Goal: Information Seeking & Learning: Learn about a topic

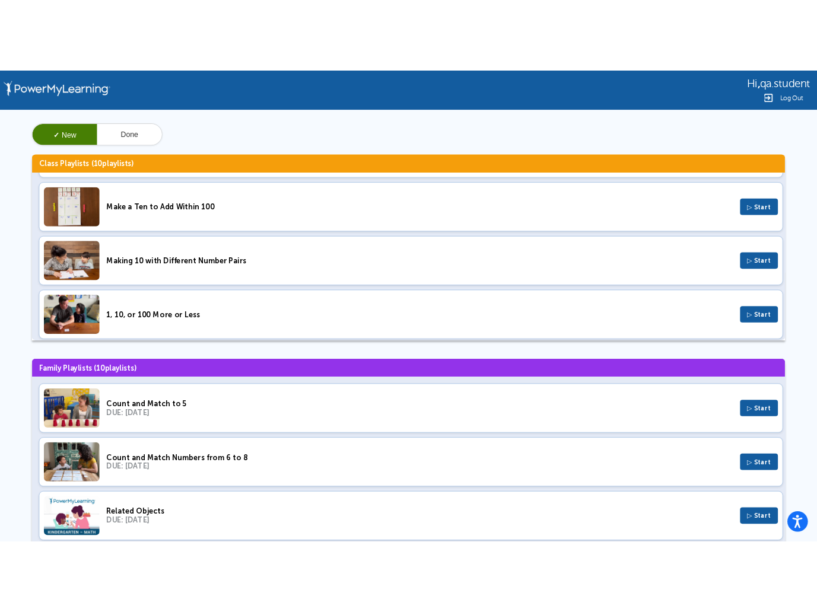
scroll to position [144, 0]
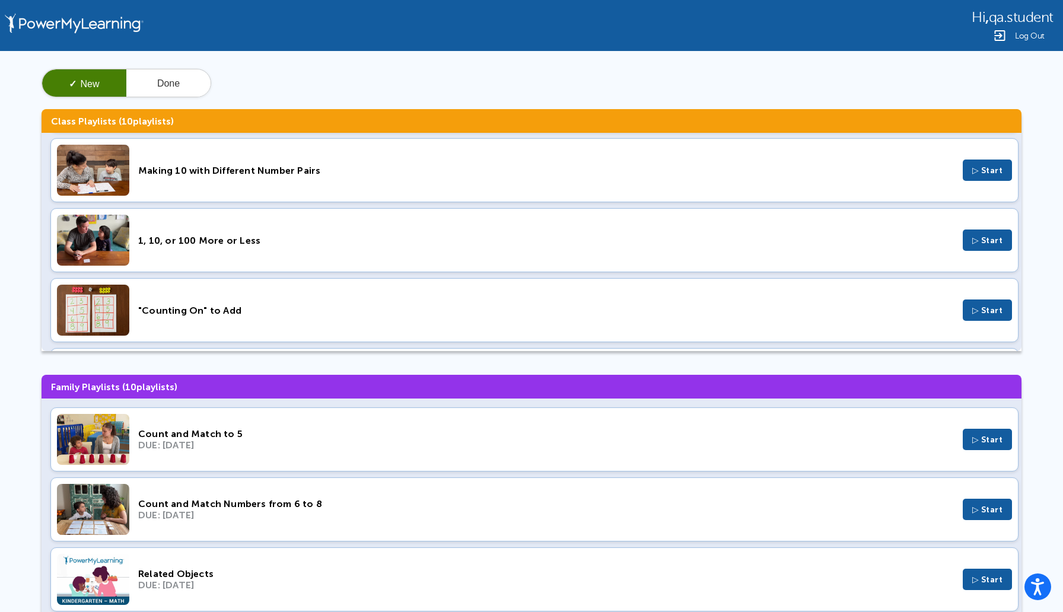
click at [972, 441] on span "▷ Start" at bounding box center [987, 440] width 31 height 10
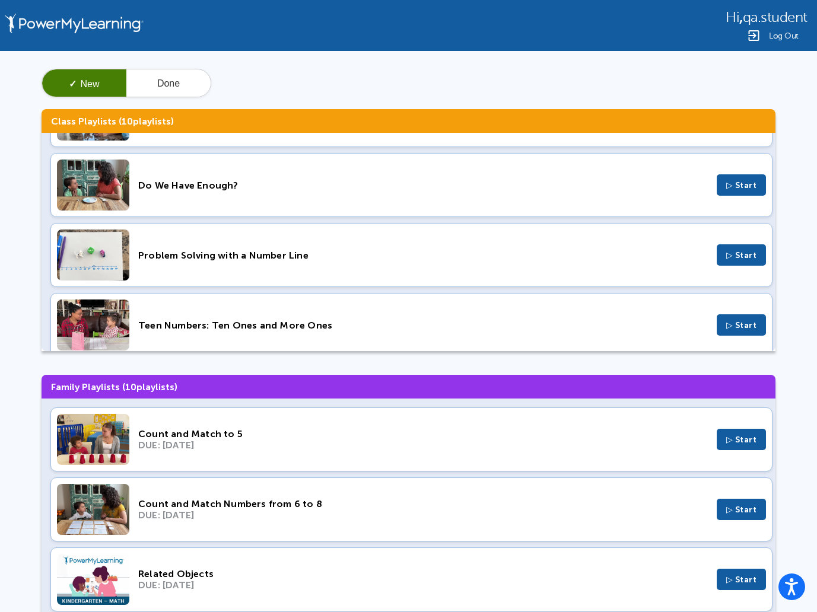
scroll to position [350, 0]
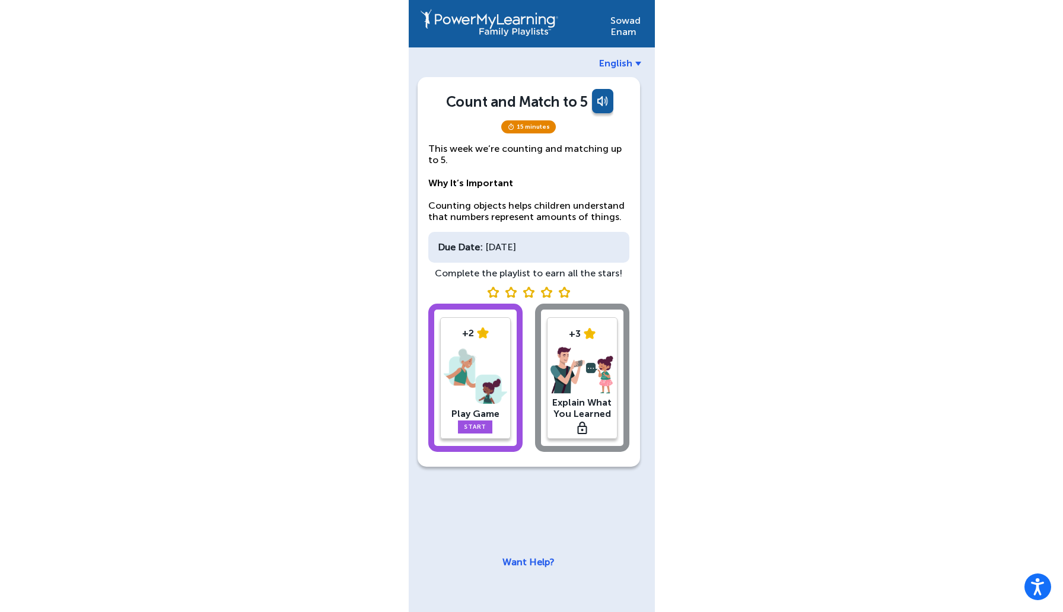
click at [629, 65] on span "English" at bounding box center [615, 63] width 33 height 11
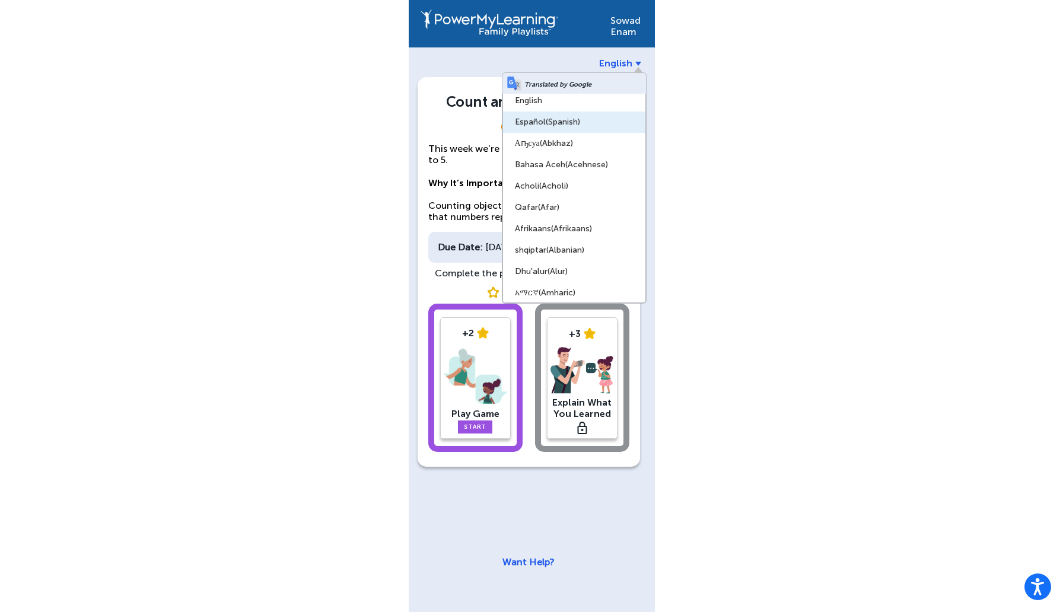
click at [572, 116] on link "Español (Spanish)" at bounding box center [574, 122] width 142 height 21
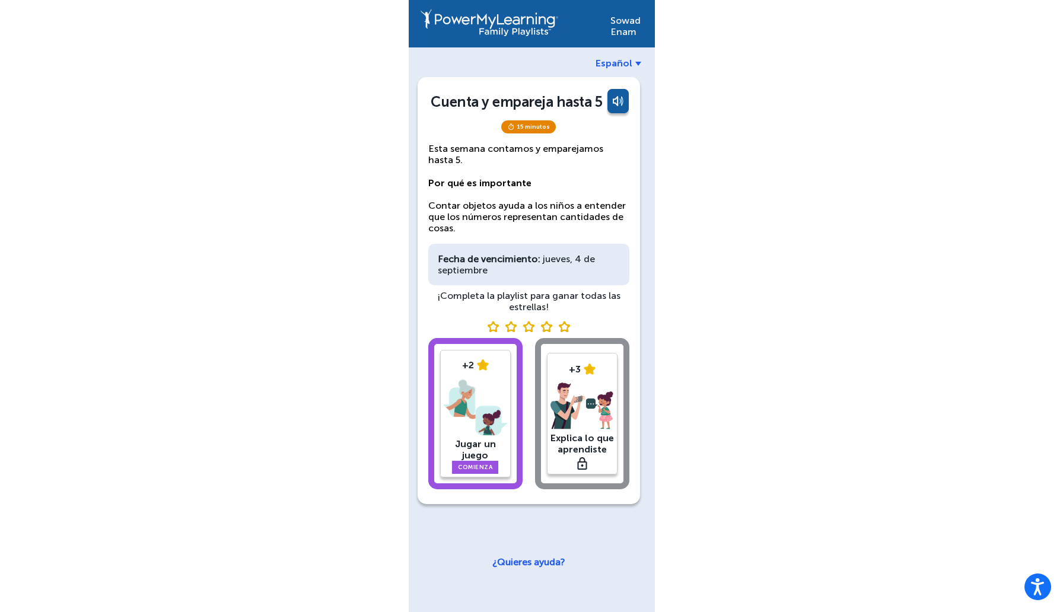
click at [627, 61] on span "Español" at bounding box center [614, 63] width 37 height 11
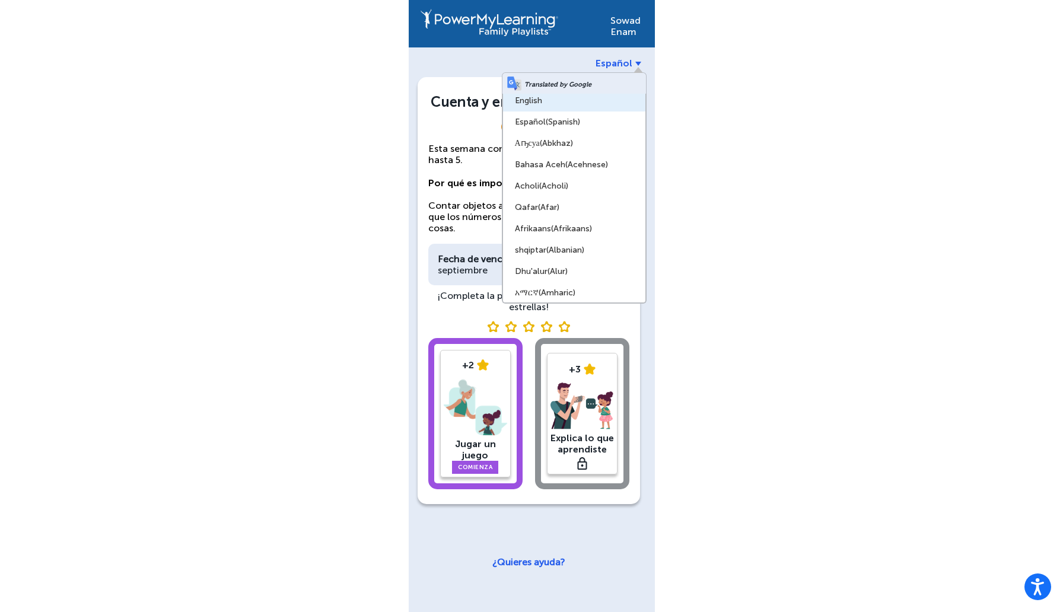
click at [553, 98] on link "English" at bounding box center [574, 100] width 142 height 21
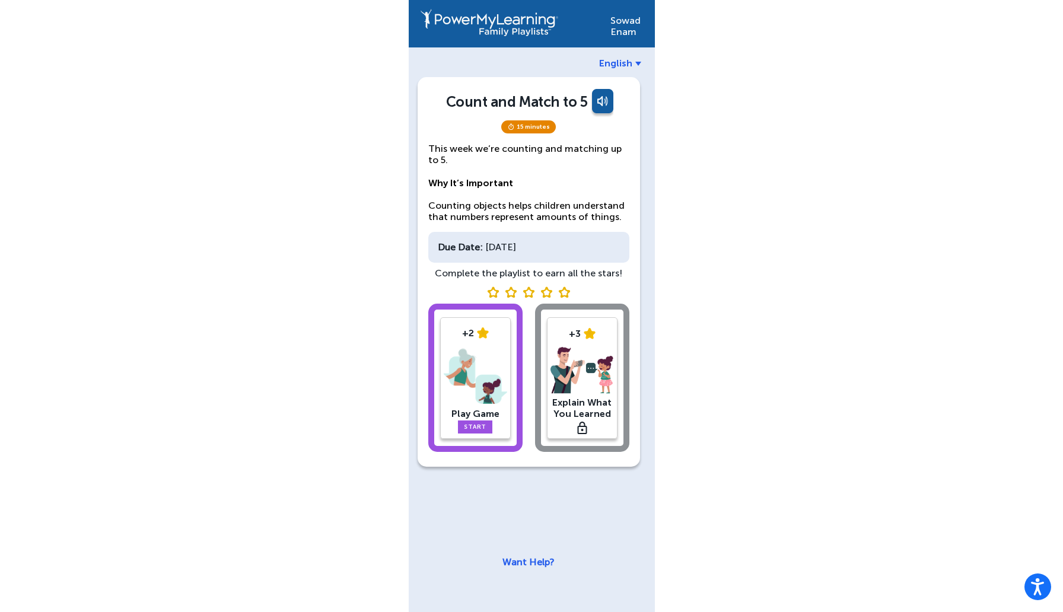
click at [602, 104] on link at bounding box center [602, 103] width 24 height 28
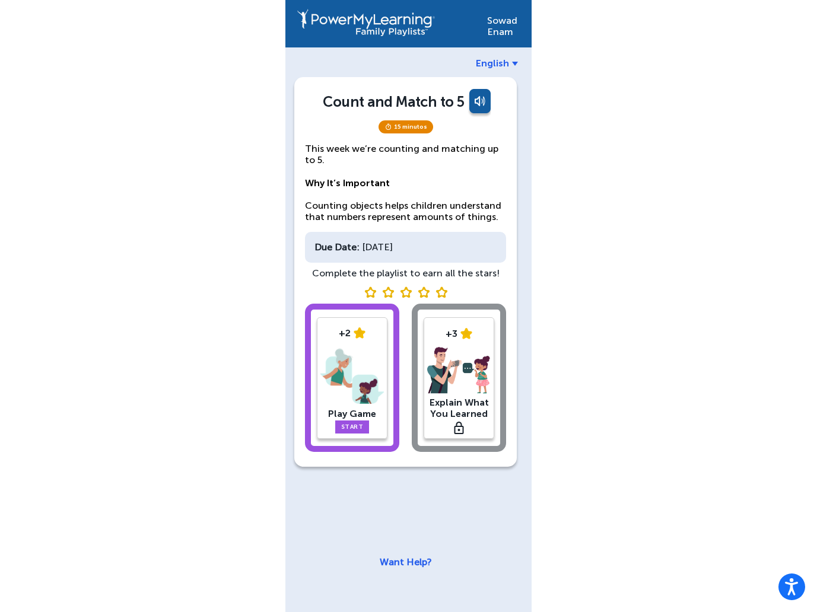
click at [365, 367] on img at bounding box center [351, 377] width 63 height 62
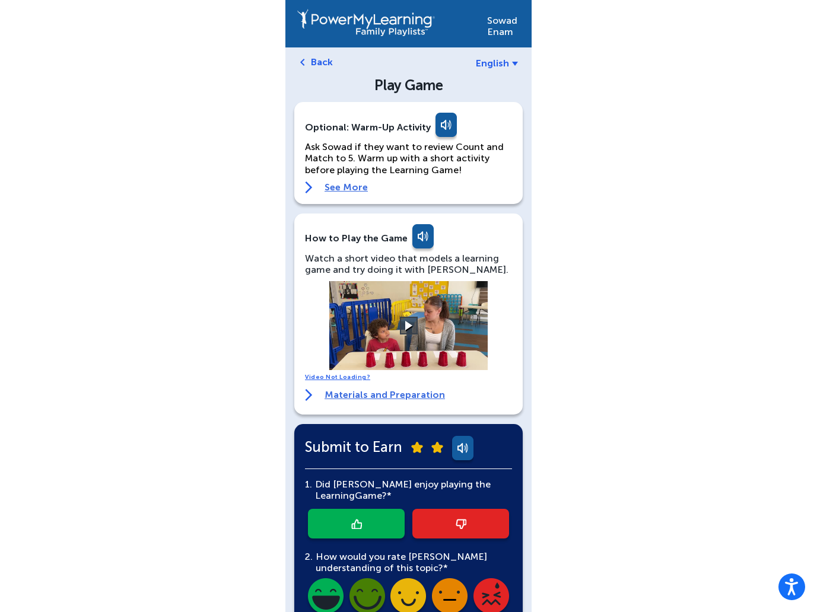
click at [330, 189] on link "See More" at bounding box center [408, 188] width 207 height 12
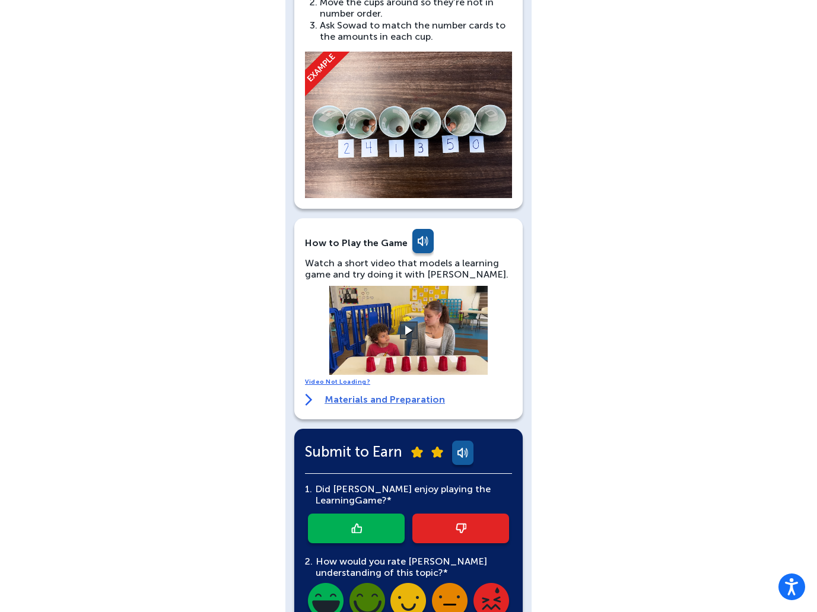
scroll to position [390, 0]
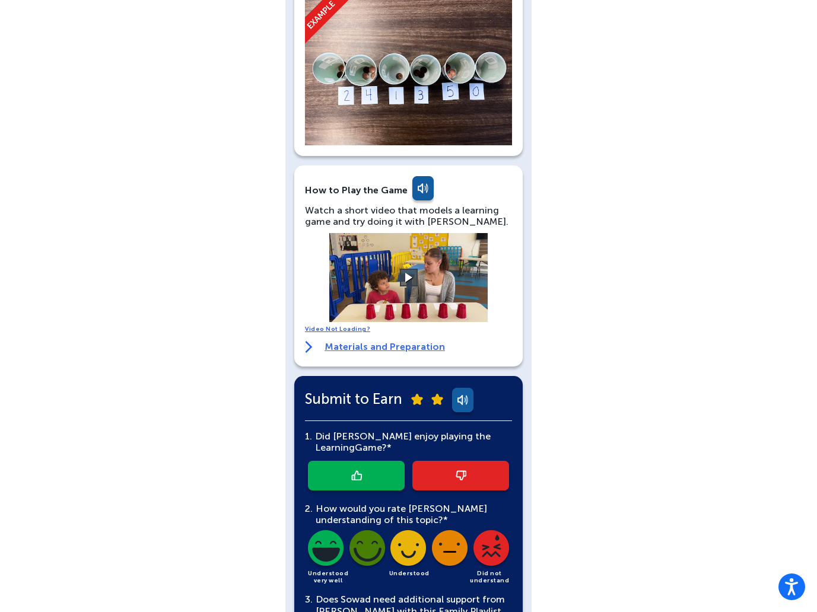
click at [307, 345] on img at bounding box center [309, 347] width 8 height 12
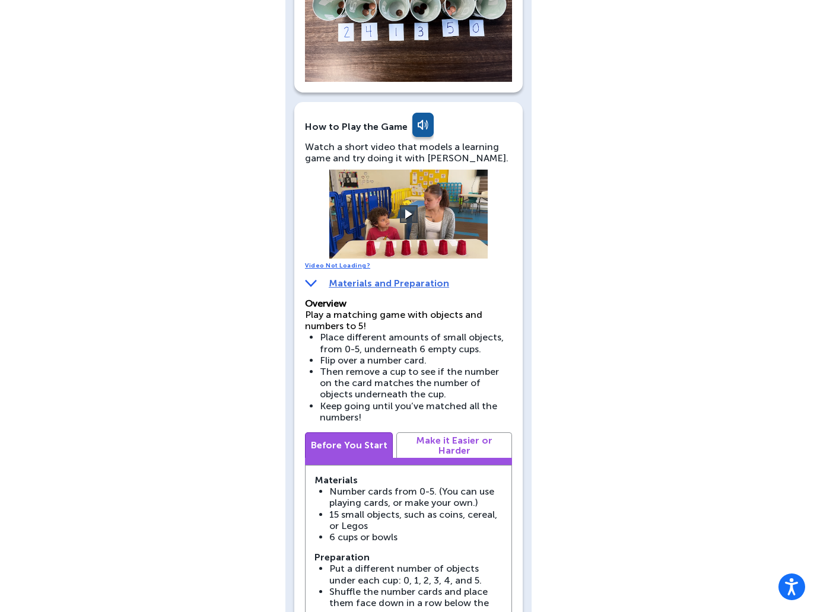
scroll to position [455, 0]
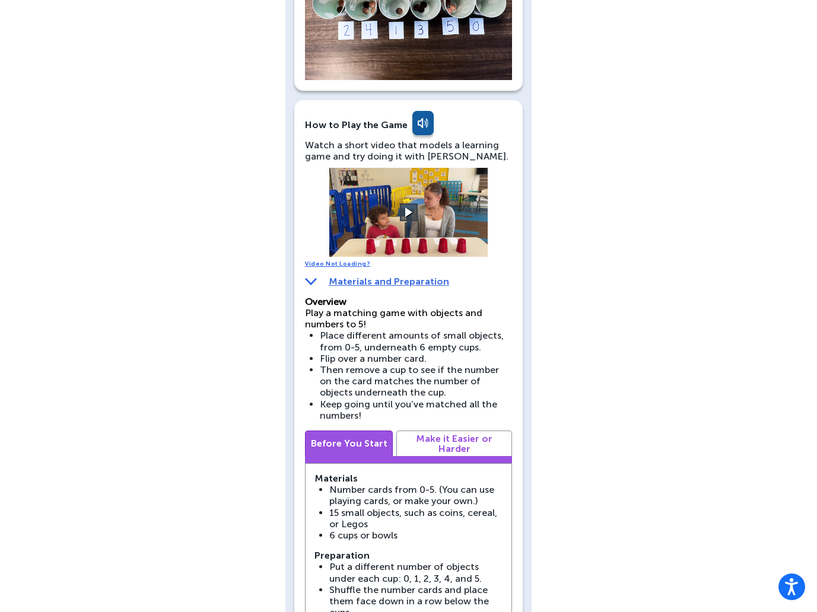
click at [332, 265] on link "Video Not Loading?" at bounding box center [337, 263] width 65 height 7
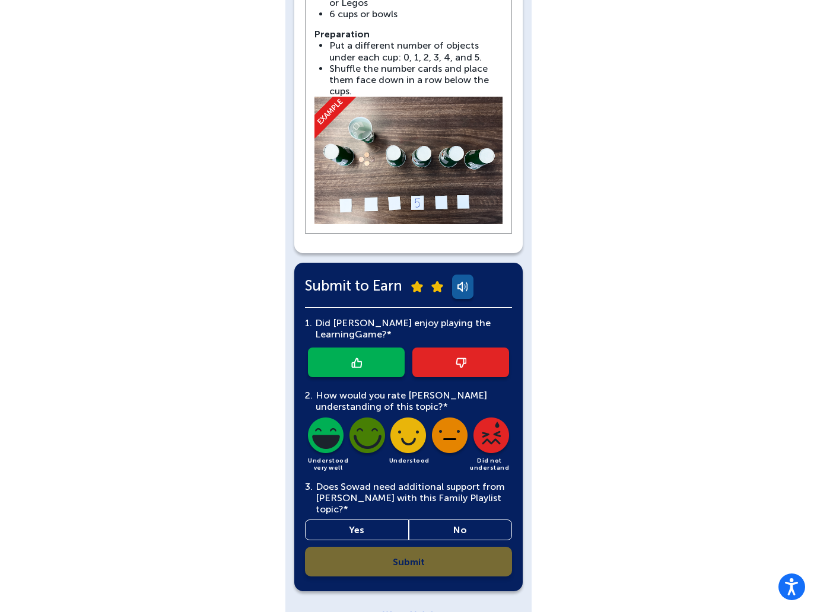
scroll to position [984, 0]
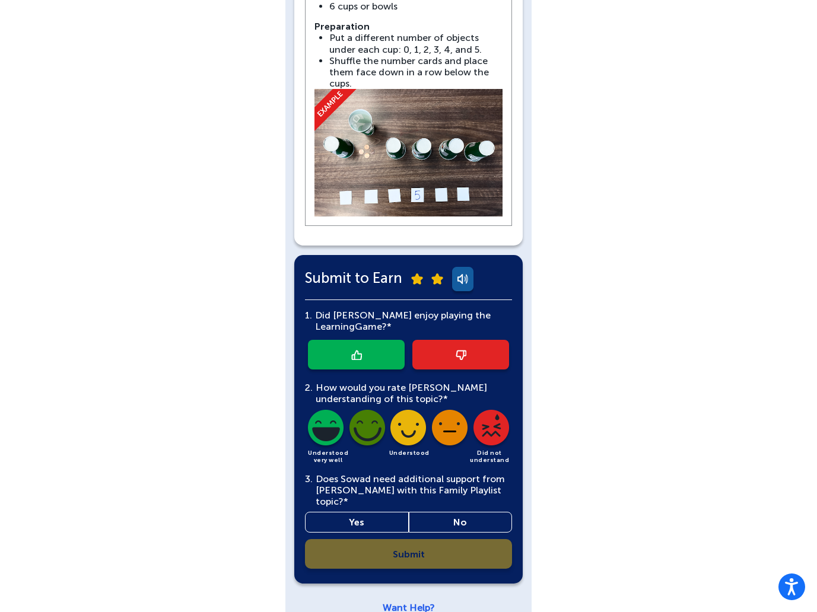
click at [412, 602] on link "Want Help?" at bounding box center [409, 607] width 52 height 11
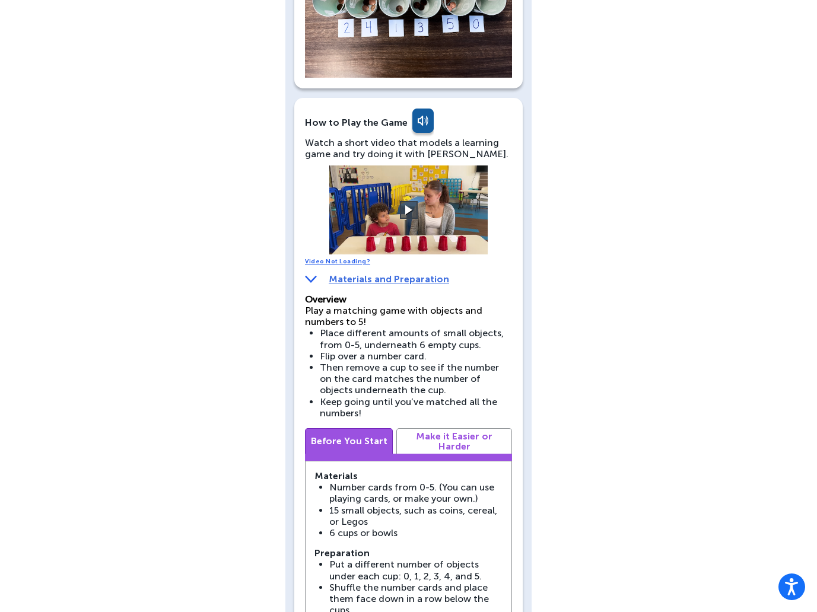
scroll to position [447, 0]
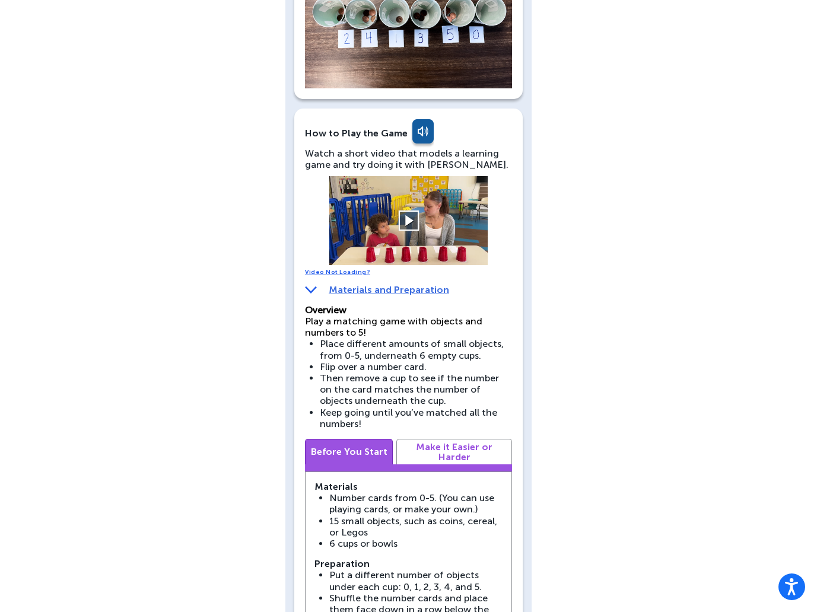
click at [411, 217] on button at bounding box center [408, 221] width 21 height 21
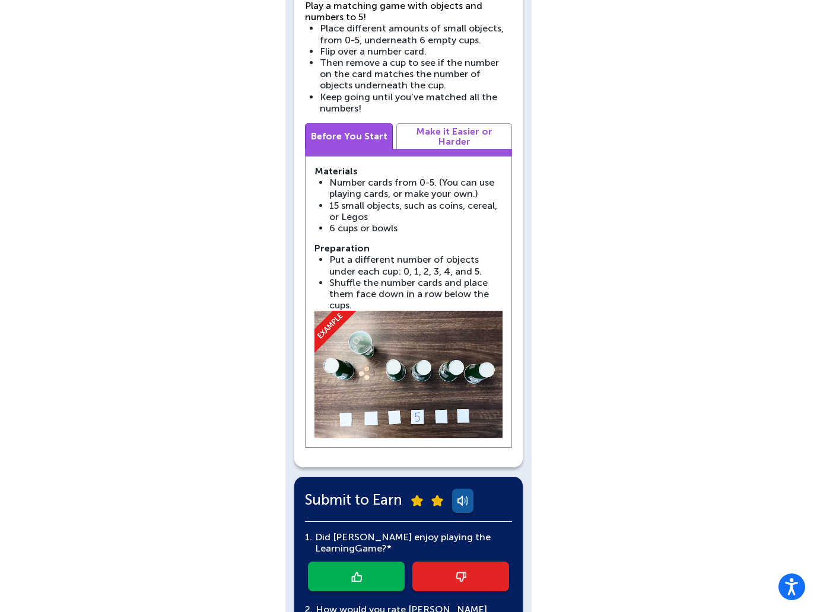
scroll to position [724, 0]
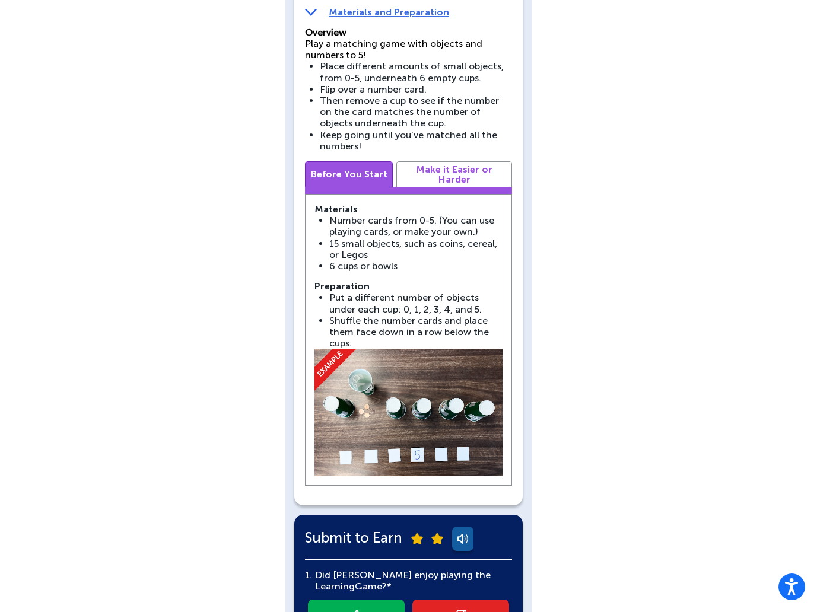
click at [461, 172] on link "Make it Easier or Harder" at bounding box center [454, 174] width 116 height 26
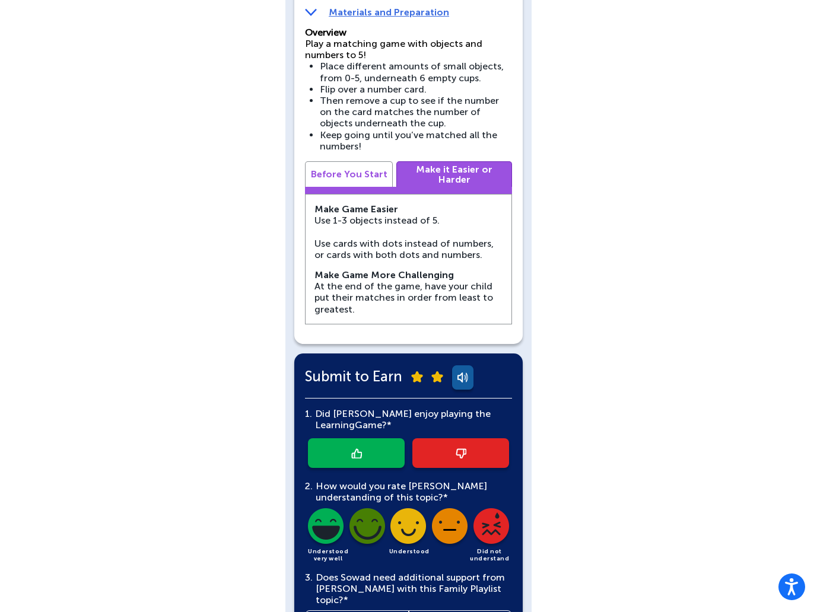
click at [358, 174] on link "Before You Start" at bounding box center [349, 174] width 88 height 26
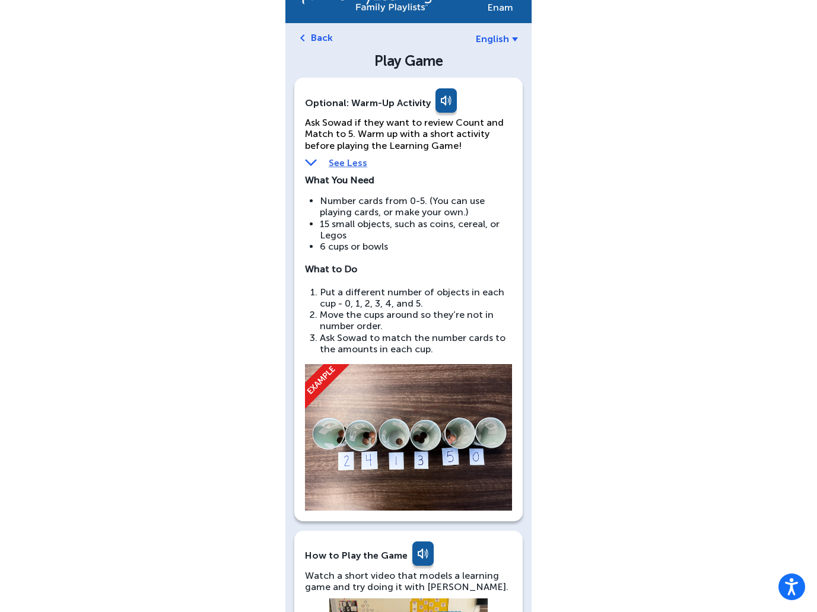
scroll to position [0, 0]
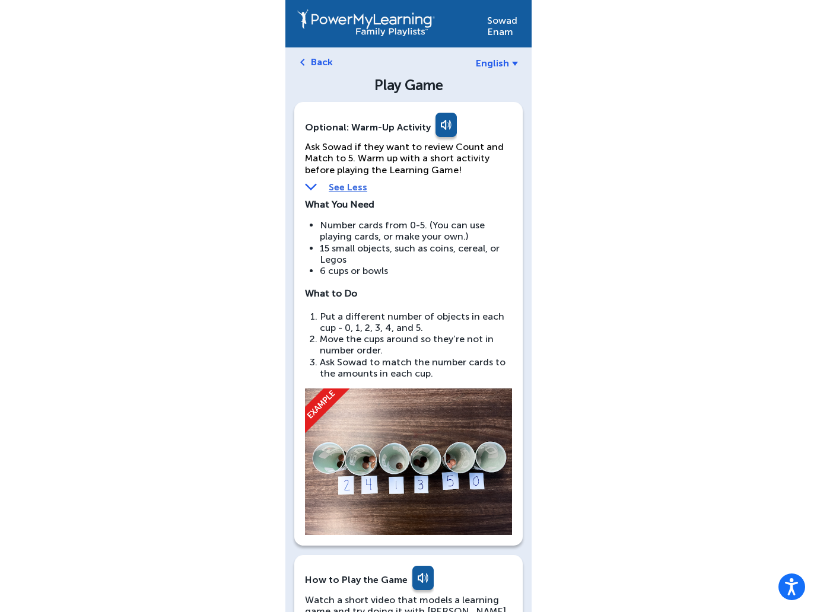
click at [502, 62] on span "English" at bounding box center [492, 63] width 33 height 11
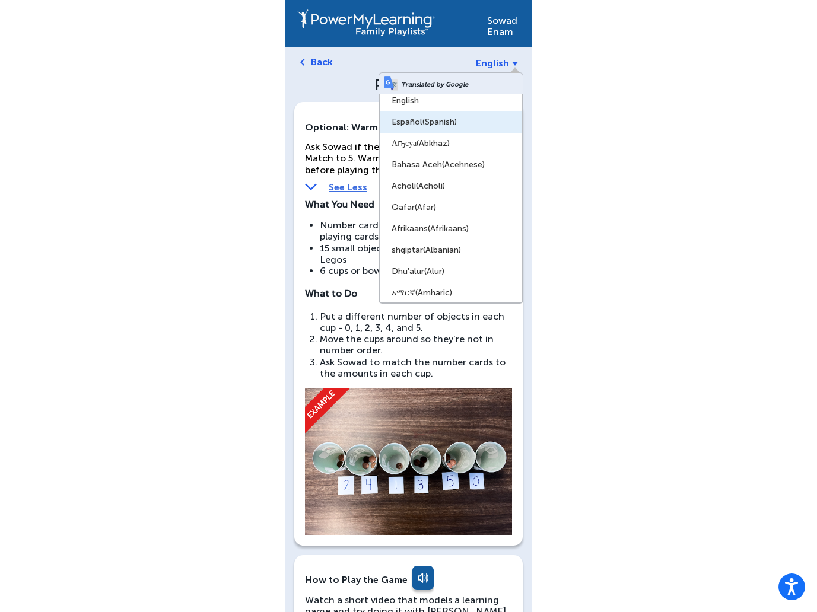
click at [433, 124] on span "(Spanish)" at bounding box center [439, 122] width 34 height 10
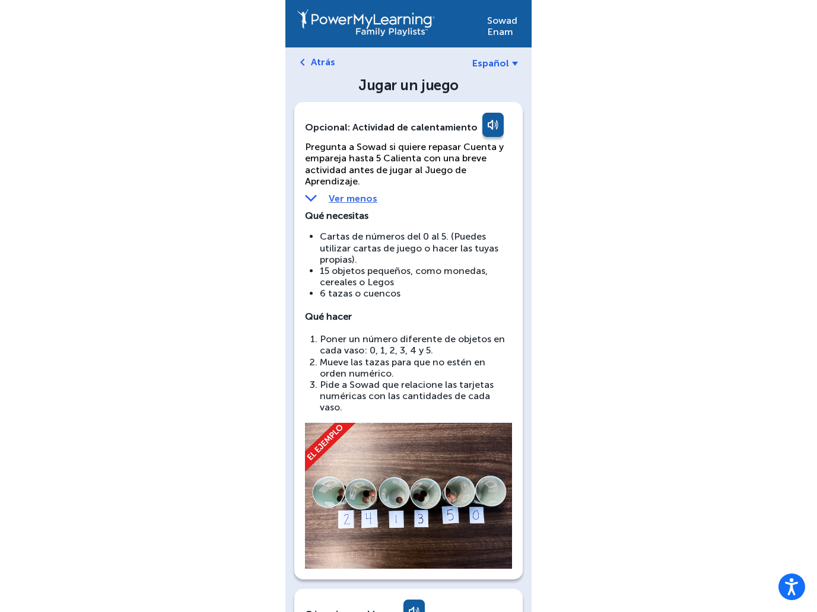
click at [510, 62] on link "Español" at bounding box center [495, 63] width 46 height 11
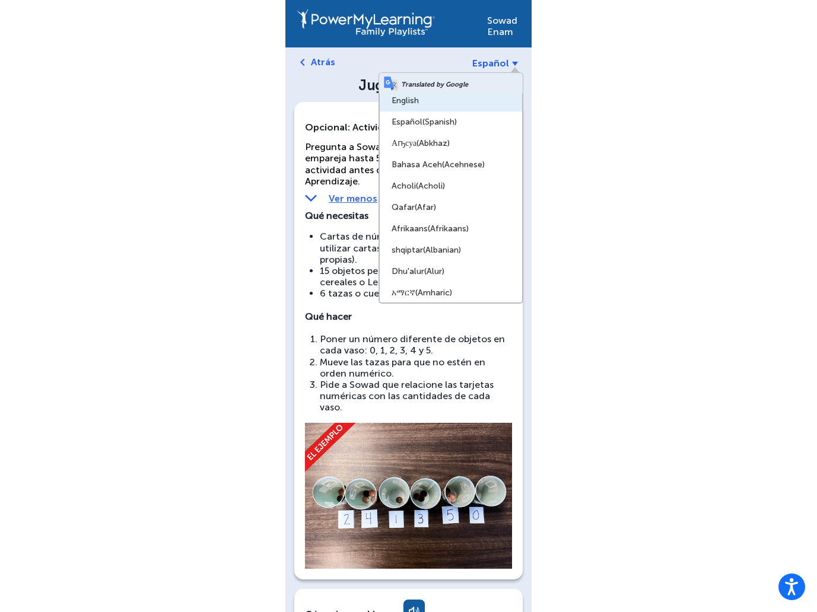
click at [456, 106] on link "English" at bounding box center [451, 100] width 142 height 21
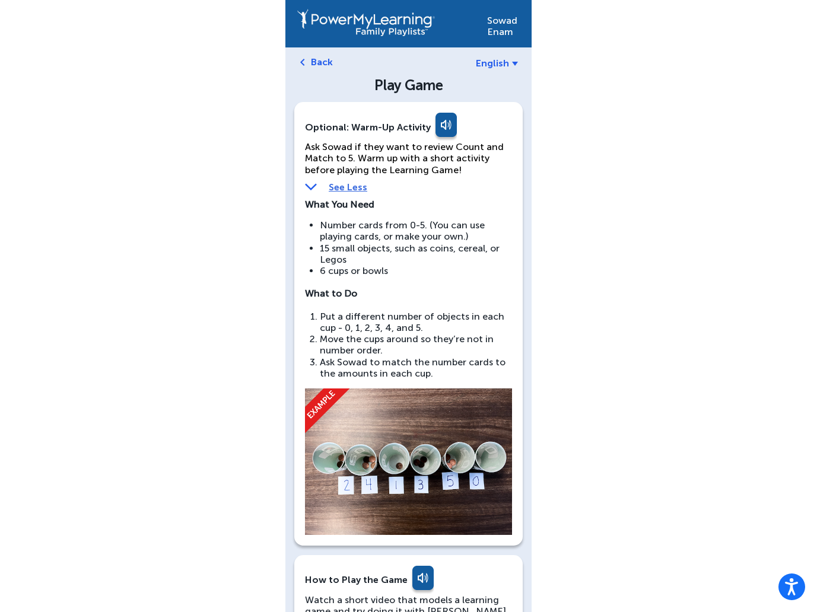
scroll to position [11, 0]
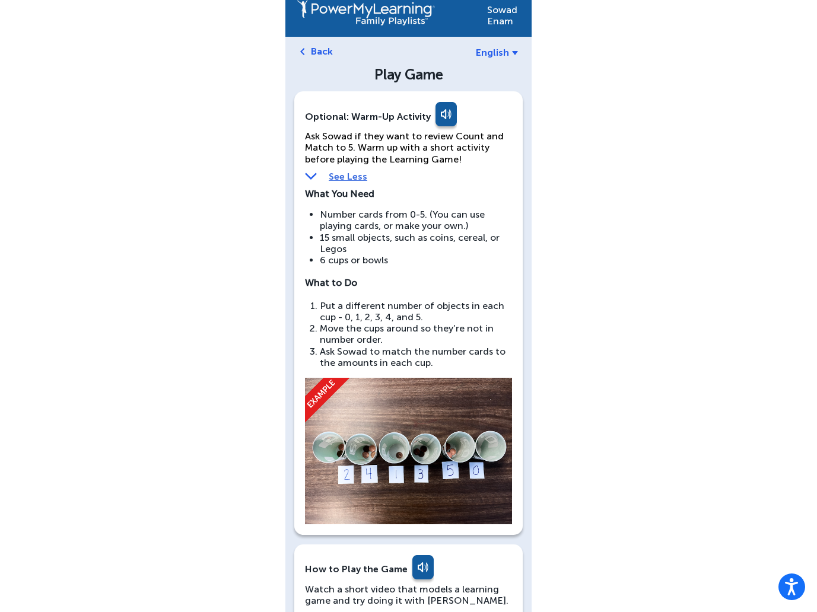
click at [440, 115] on link at bounding box center [445, 116] width 24 height 28
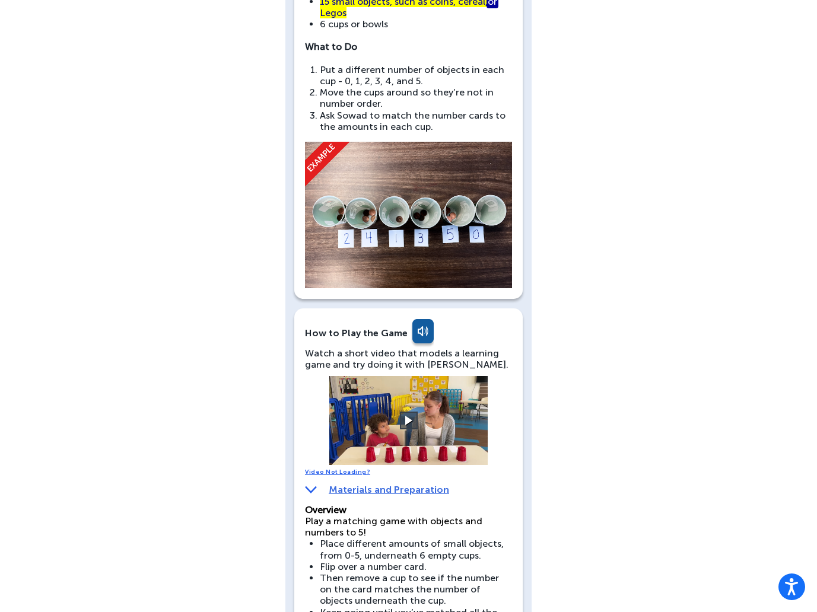
scroll to position [0, 0]
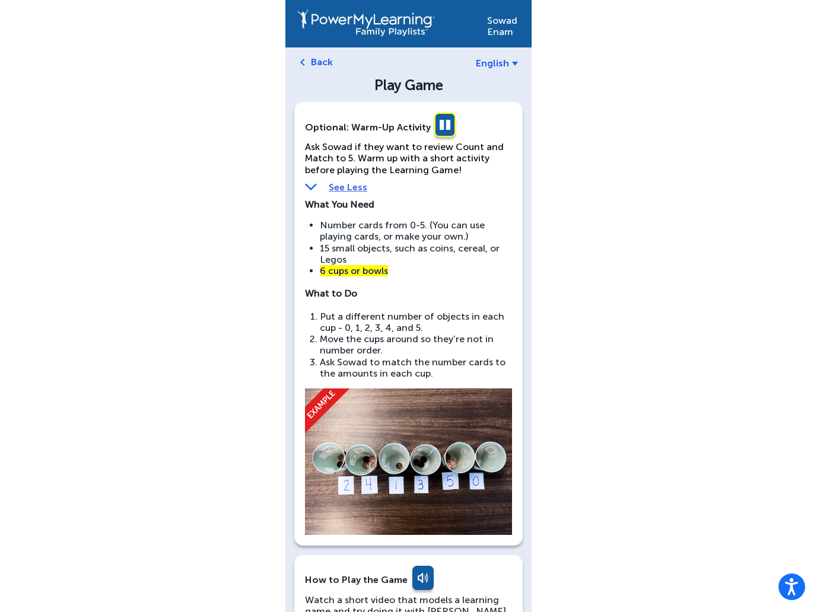
click at [444, 126] on link at bounding box center [445, 127] width 24 height 28
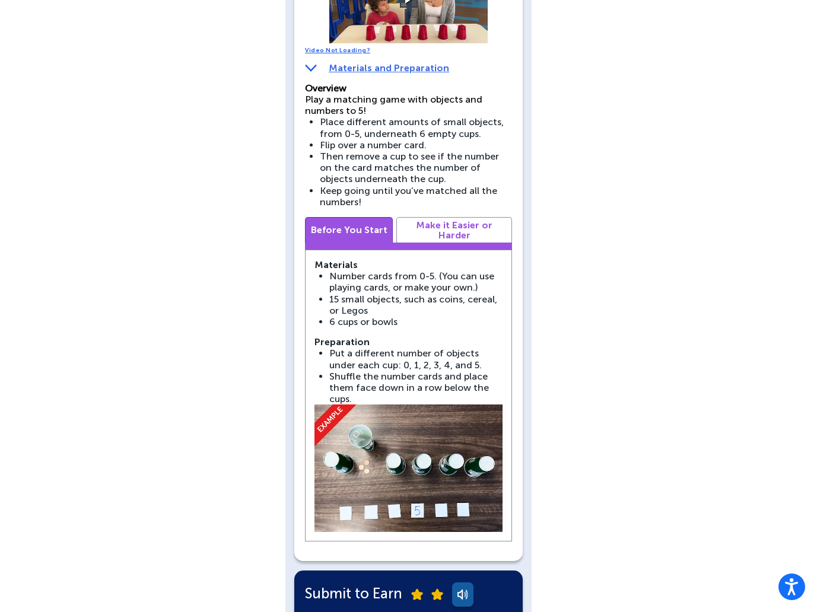
scroll to position [736, 0]
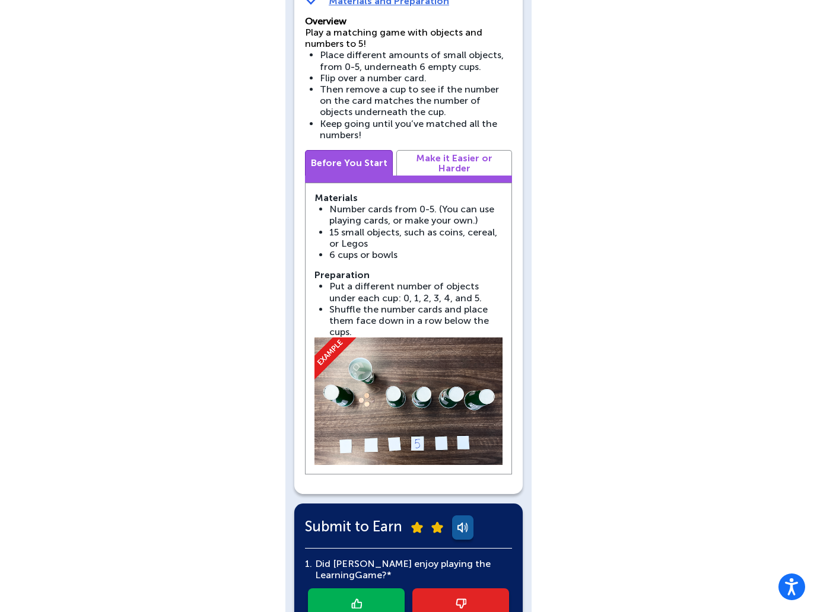
click at [432, 157] on link "Make it Easier or Harder" at bounding box center [454, 163] width 116 height 26
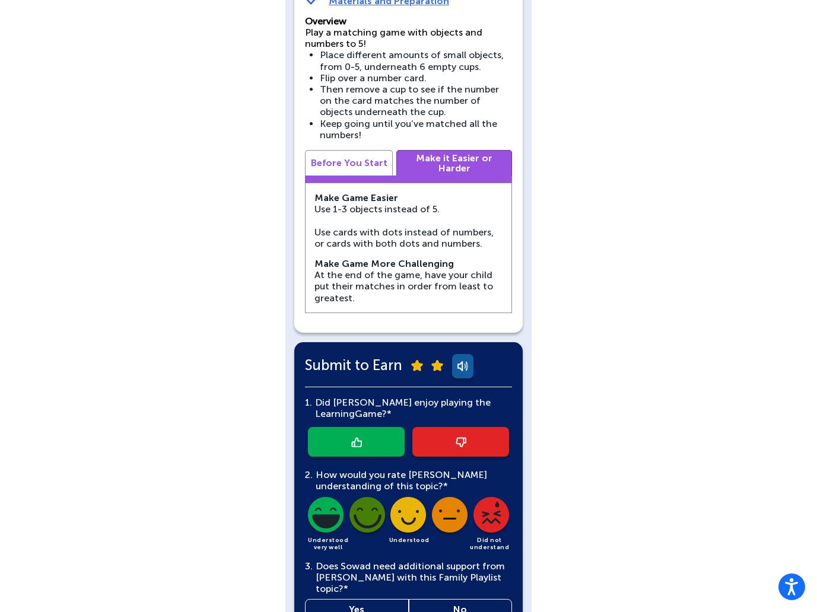
click at [366, 160] on link "Before You Start" at bounding box center [349, 163] width 88 height 26
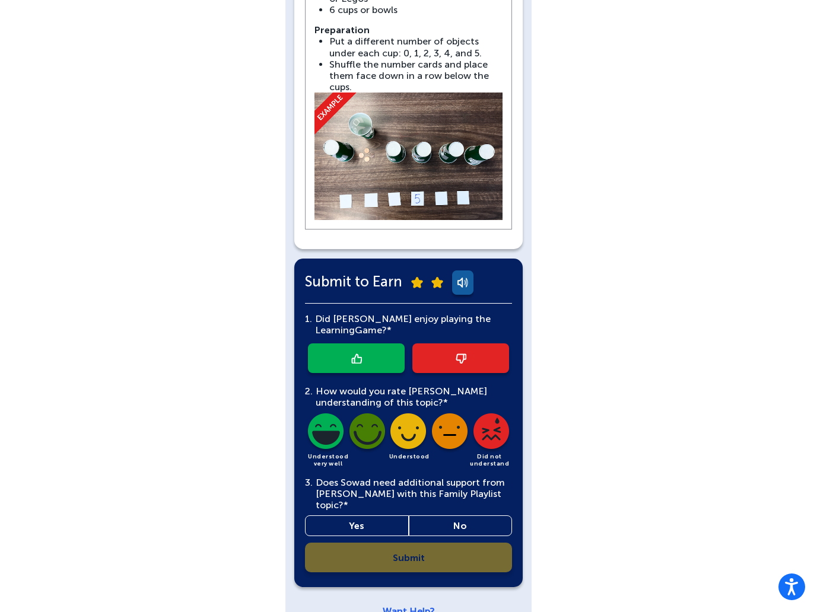
scroll to position [984, 0]
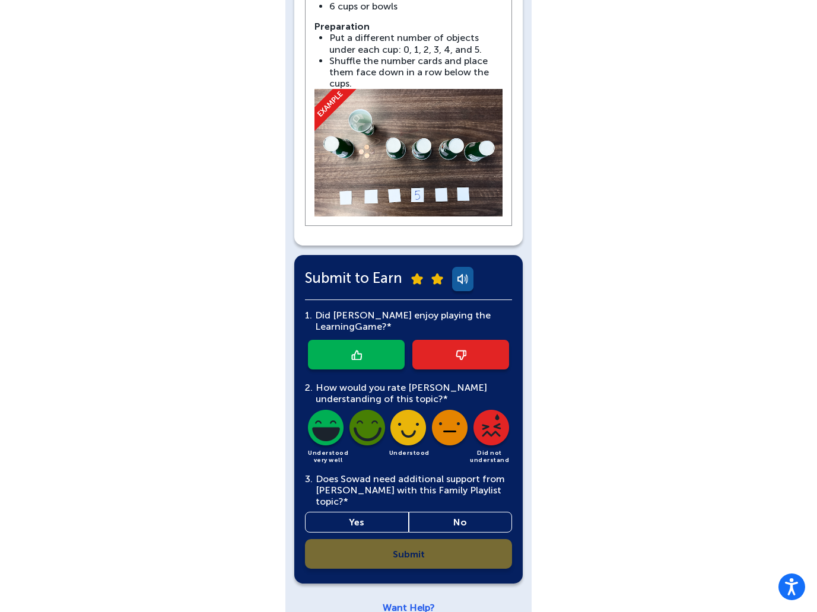
click at [384, 345] on link at bounding box center [356, 355] width 97 height 30
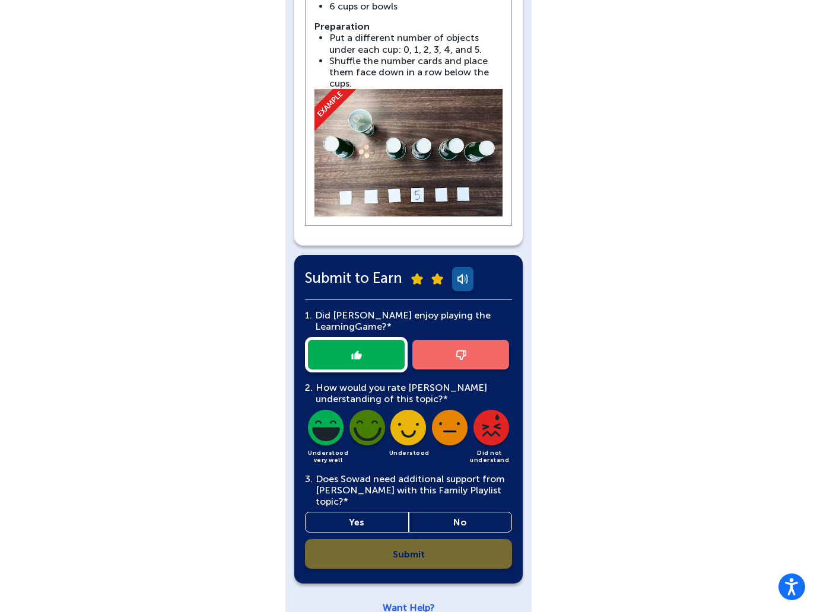
click at [456, 422] on img at bounding box center [449, 430] width 40 height 40
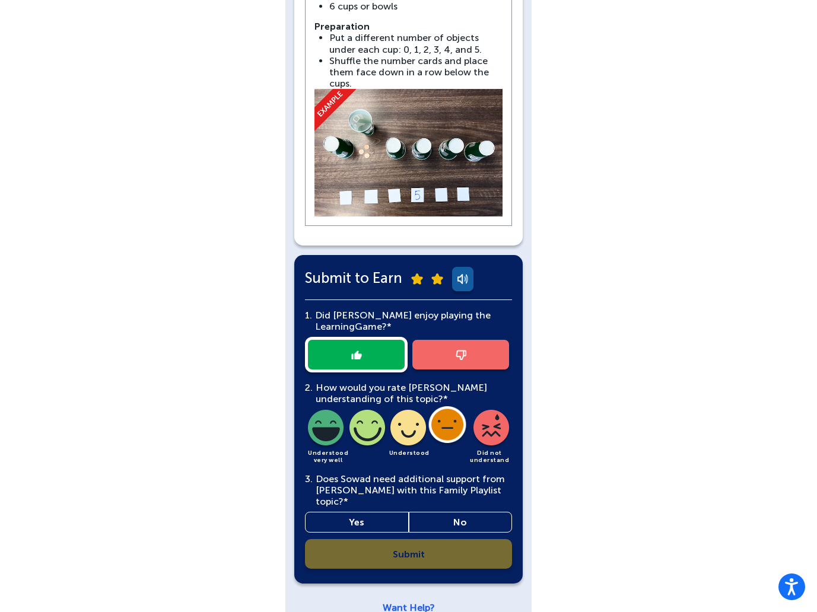
click at [357, 512] on link "Yes" at bounding box center [357, 522] width 104 height 21
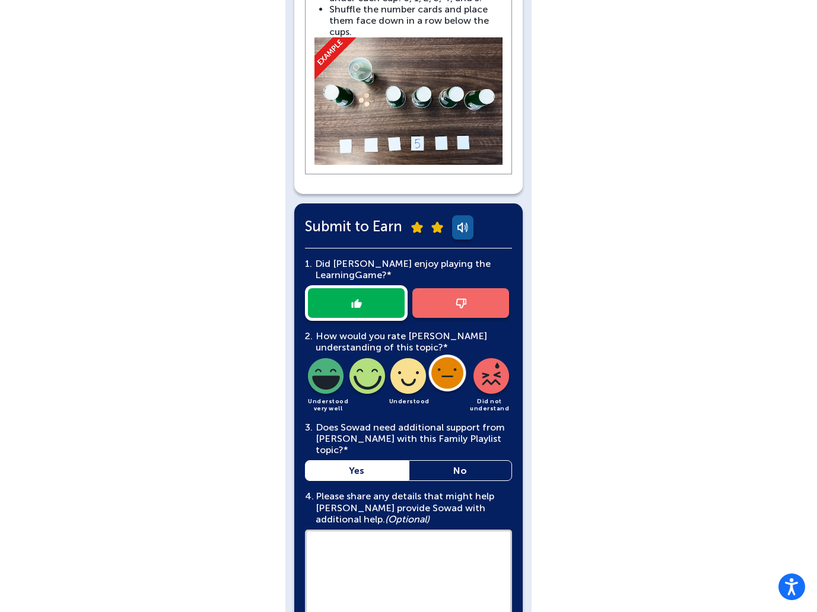
scroll to position [1125, 0]
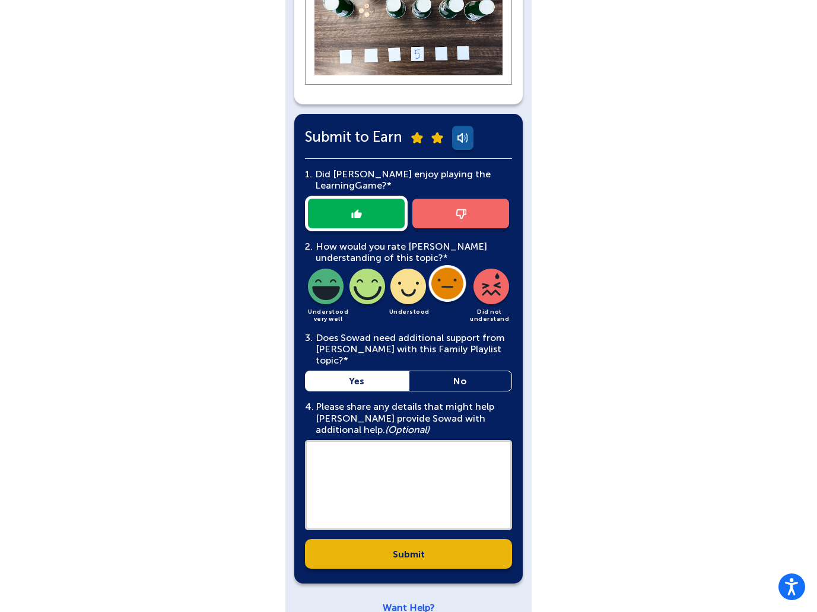
click at [397, 456] on textarea at bounding box center [408, 485] width 207 height 90
type textarea "****"
click at [404, 539] on link "Submit" at bounding box center [408, 554] width 207 height 30
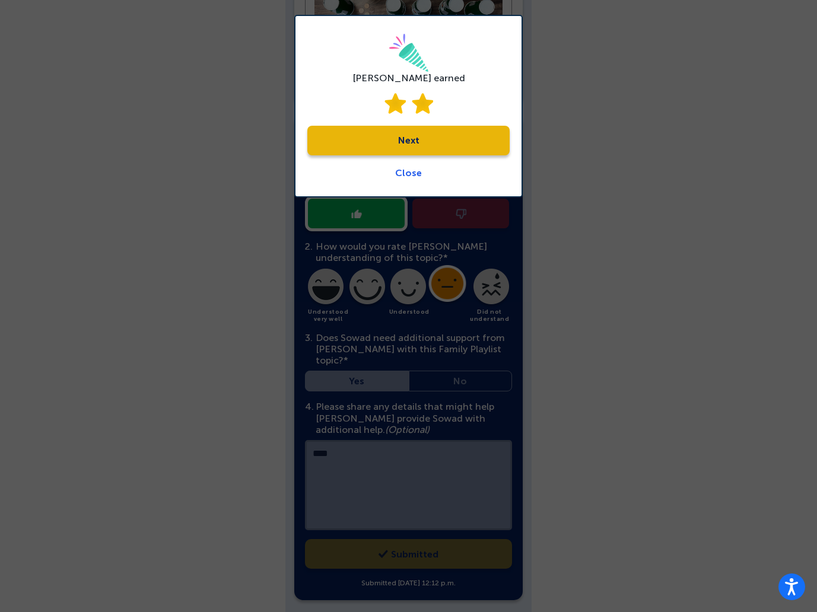
click at [409, 141] on link "Next" at bounding box center [408, 141] width 202 height 30
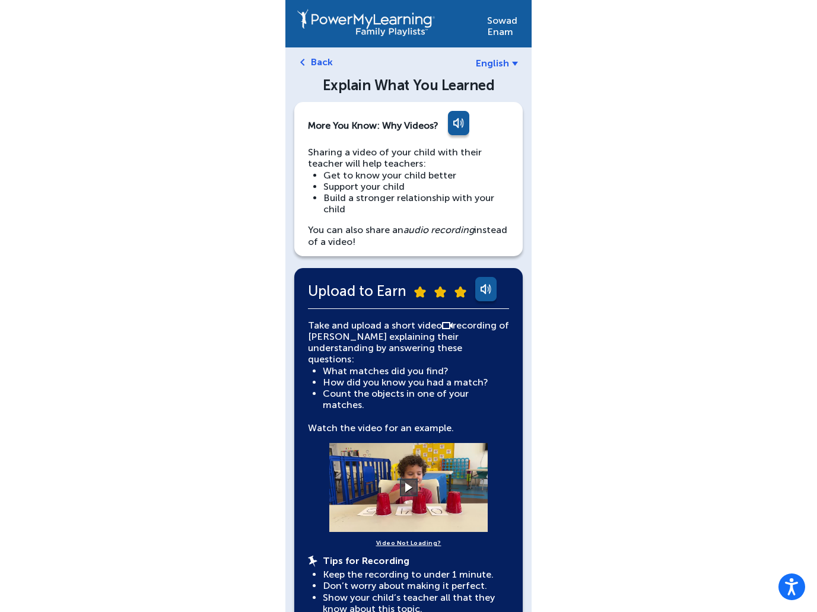
click at [322, 61] on link "Back" at bounding box center [322, 61] width 22 height 11
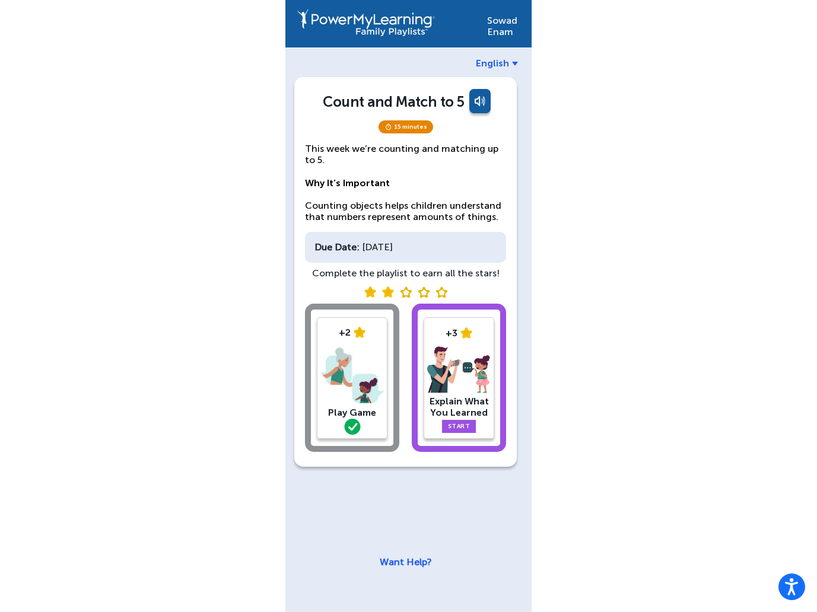
click at [373, 387] on img at bounding box center [351, 376] width 63 height 62
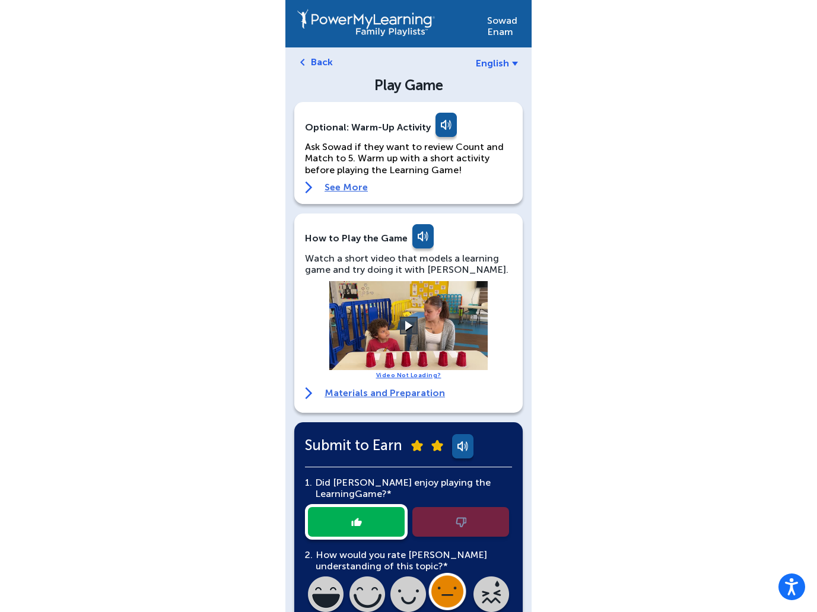
click at [308, 65] on div "Back" at bounding box center [405, 61] width 222 height 11
click at [312, 63] on link "Back" at bounding box center [322, 61] width 22 height 11
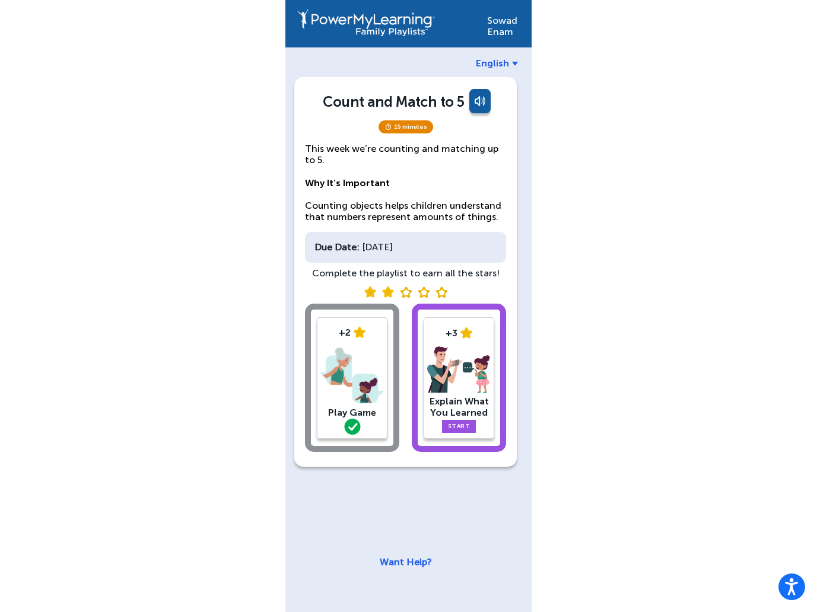
click at [513, 64] on b at bounding box center [515, 64] width 6 height 4
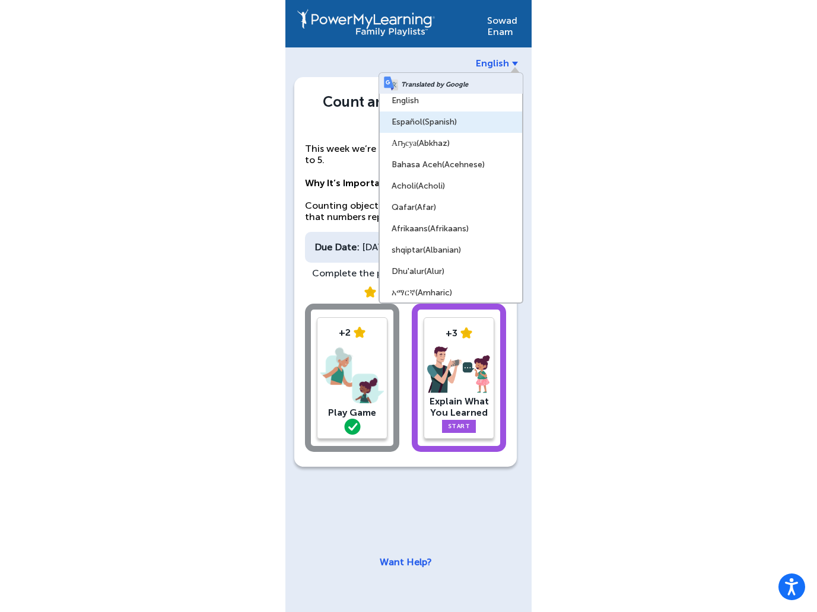
click at [463, 123] on link "Español (Spanish)" at bounding box center [451, 122] width 142 height 21
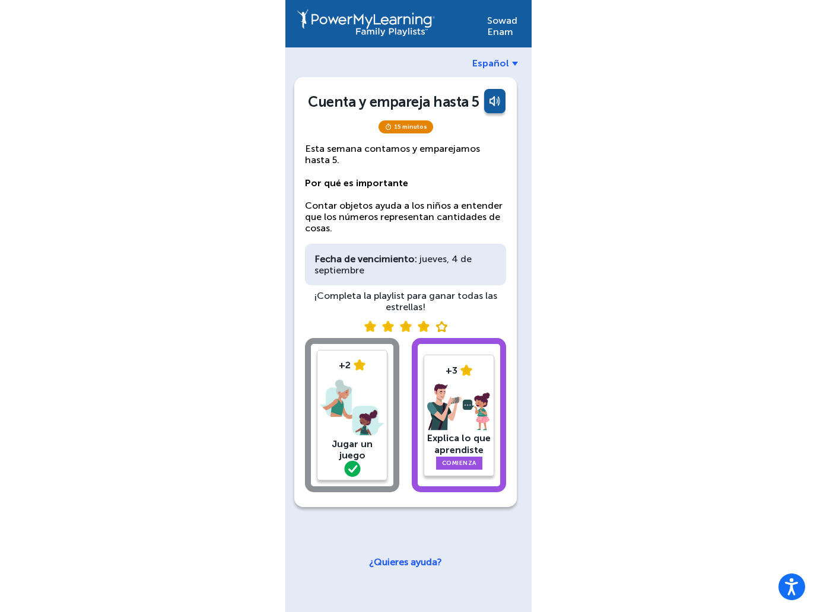
click at [508, 59] on span "Español" at bounding box center [490, 63] width 37 height 11
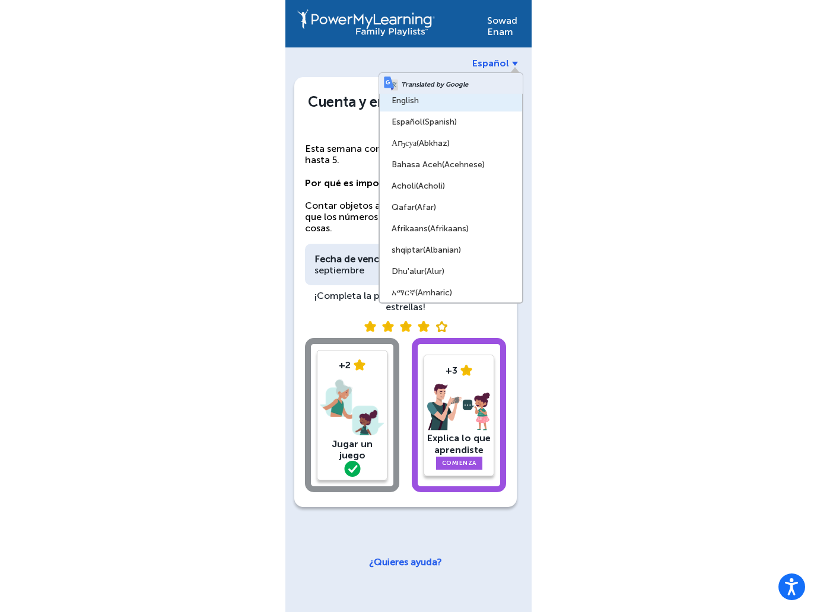
click at [462, 99] on link "English" at bounding box center [451, 100] width 142 height 21
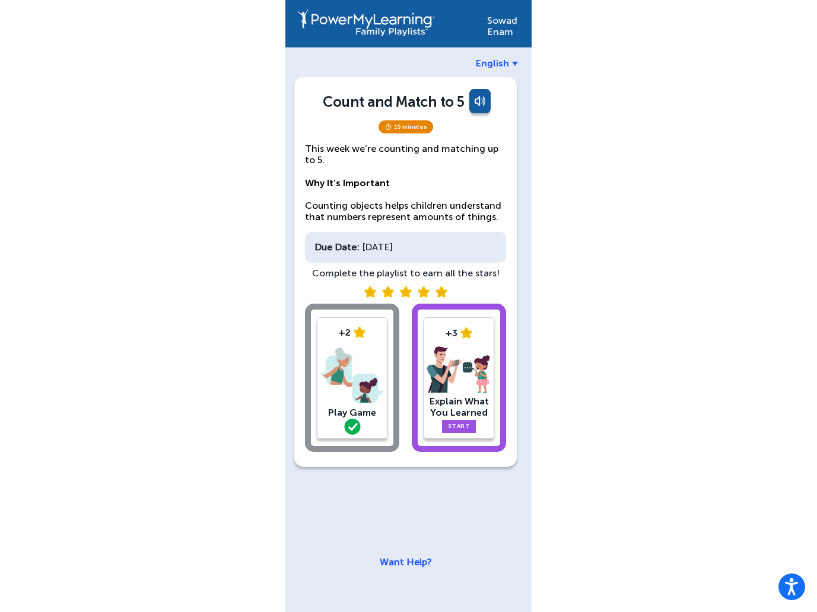
click at [511, 63] on link "English" at bounding box center [497, 63] width 42 height 11
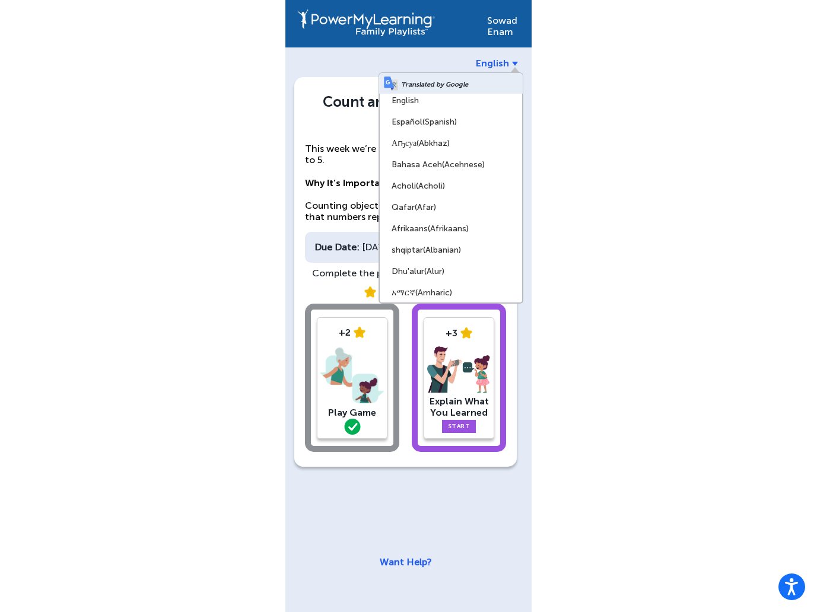
click at [581, 87] on div "Sowad Enam English Translated by Google English Español (Spanish) Аҧсуа (Abkhaz…" at bounding box center [408, 306] width 817 height 612
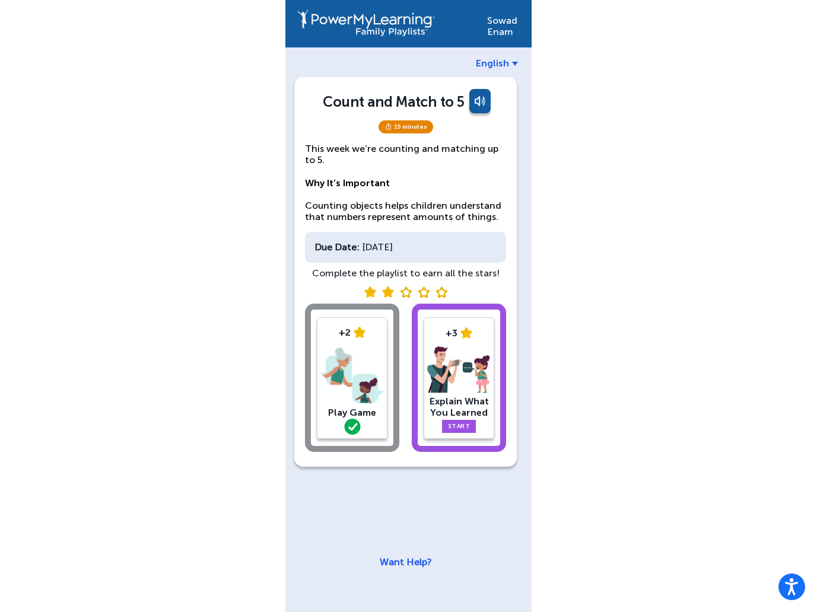
click at [513, 63] on b at bounding box center [515, 64] width 6 height 4
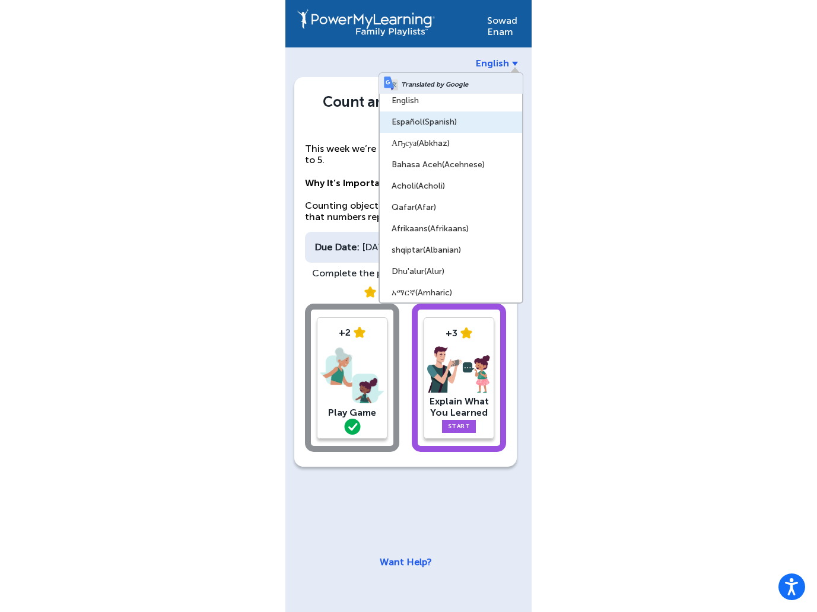
click at [438, 126] on span "(Spanish)" at bounding box center [439, 122] width 34 height 10
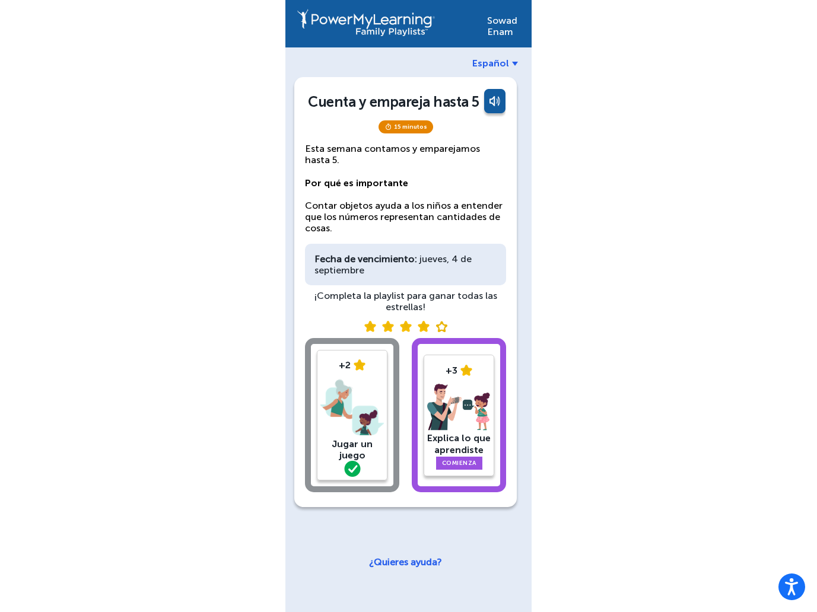
click at [497, 63] on span "Español" at bounding box center [490, 63] width 37 height 11
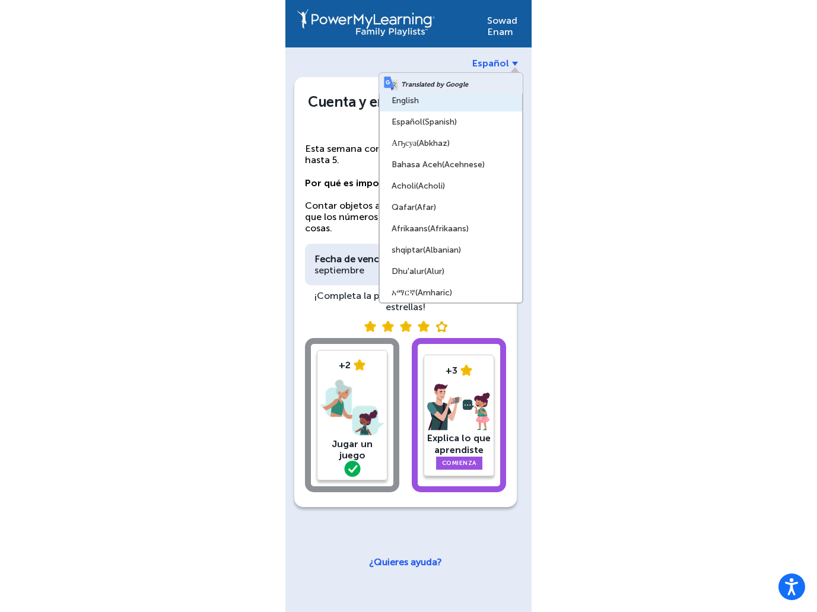
click at [470, 97] on link "English" at bounding box center [451, 100] width 142 height 21
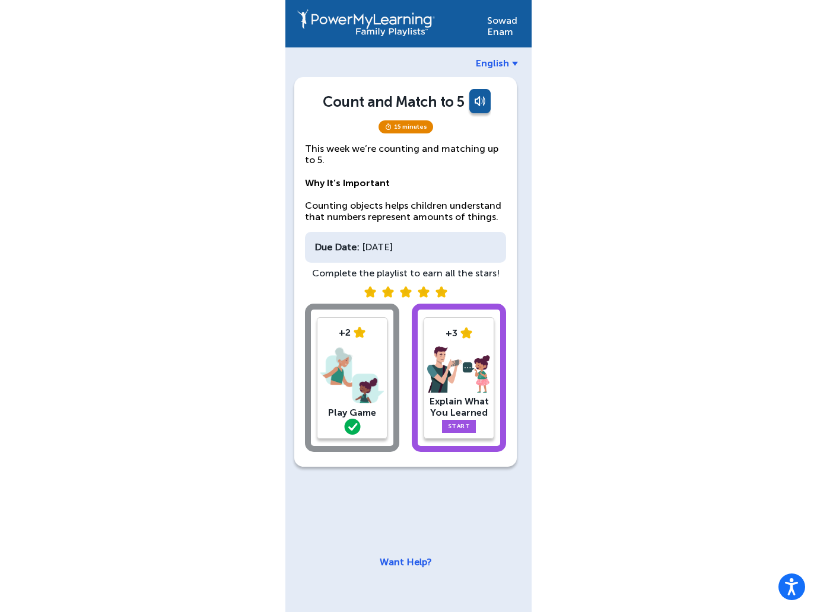
click at [501, 64] on span "English" at bounding box center [492, 63] width 33 height 11
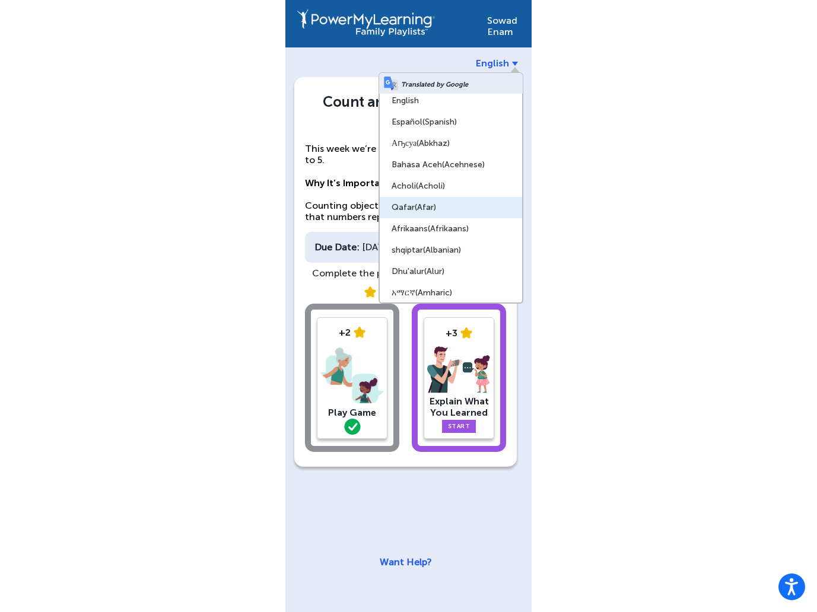
click at [446, 209] on link "Qafar (Afar)" at bounding box center [451, 207] width 142 height 21
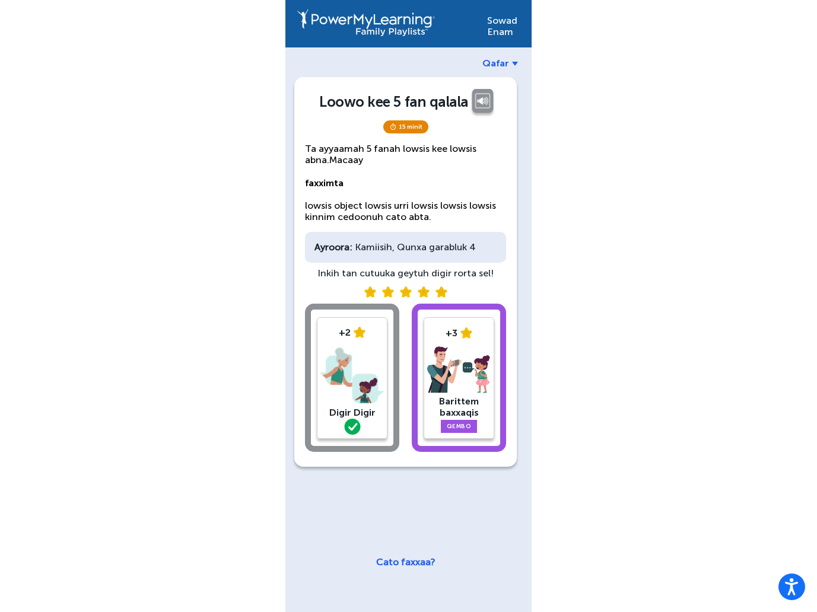
click at [507, 67] on span "Qafar" at bounding box center [495, 63] width 27 height 11
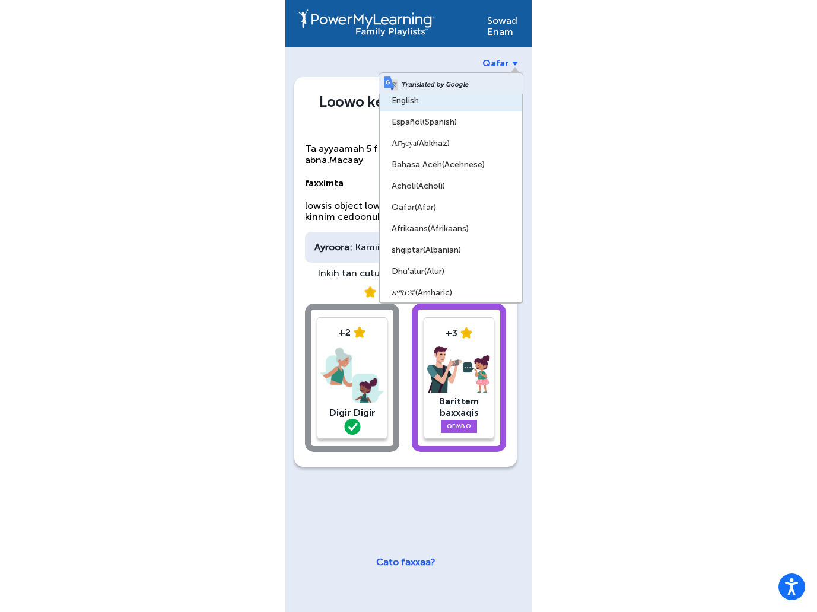
click at [434, 107] on link "English" at bounding box center [451, 100] width 142 height 21
